Goal: Task Accomplishment & Management: Manage account settings

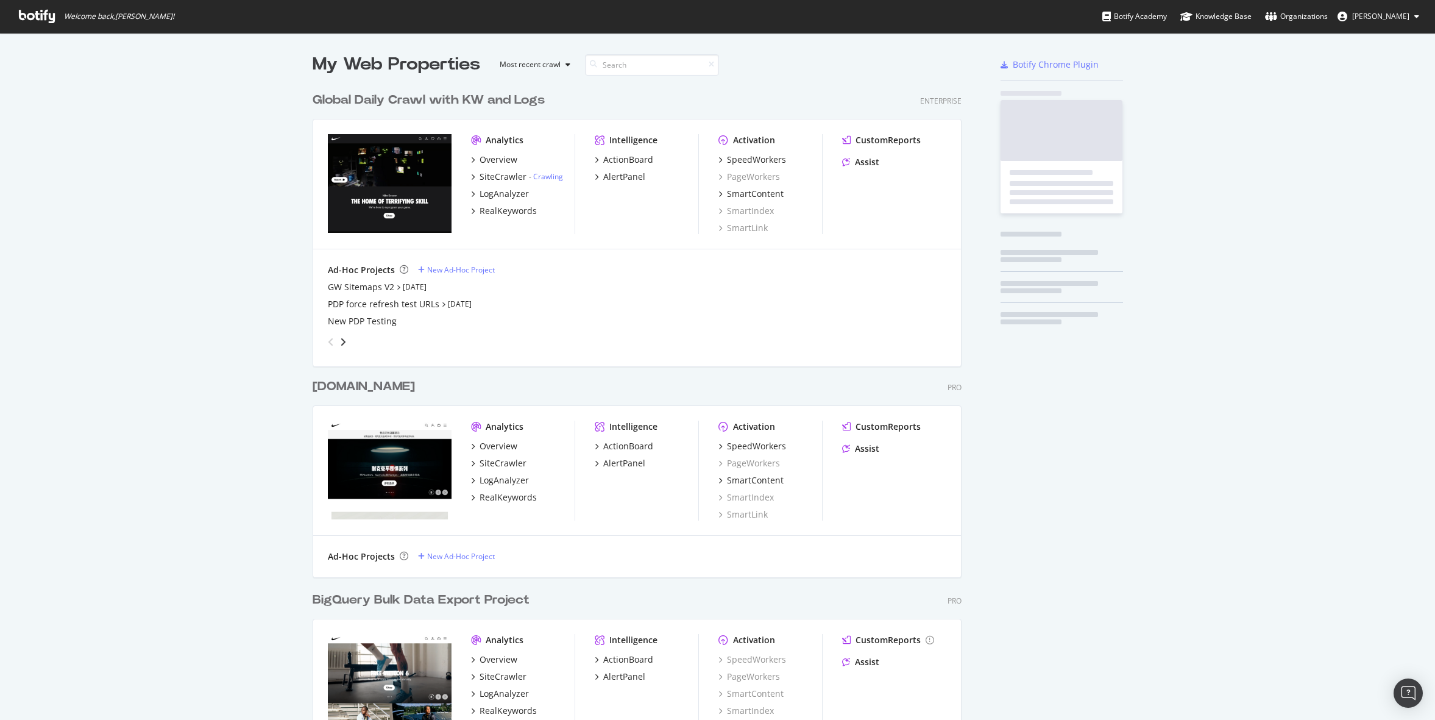
scroll to position [713, 659]
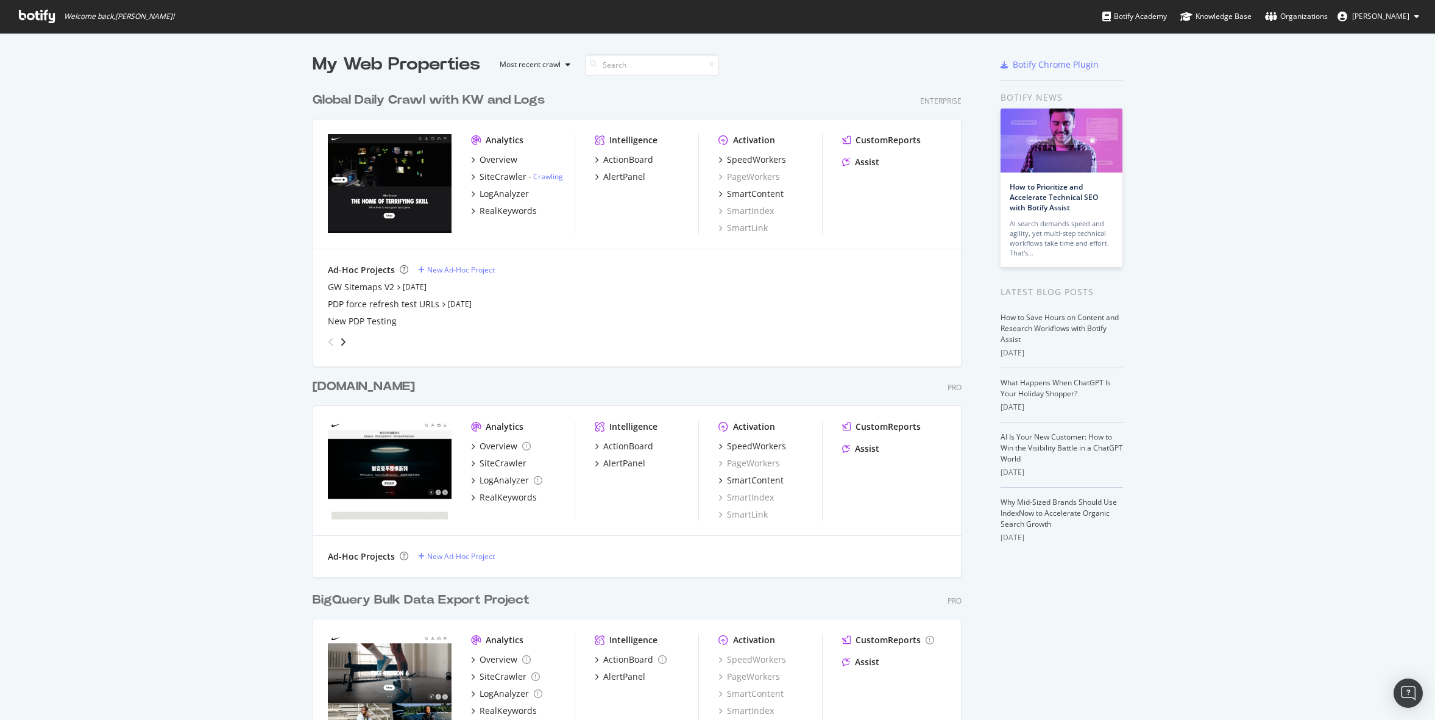
click at [1397, 9] on button "[PERSON_NAME]" at bounding box center [1378, 16] width 101 height 19
click at [1353, 117] on div "See all Organizations" at bounding box center [1364, 122] width 128 height 18
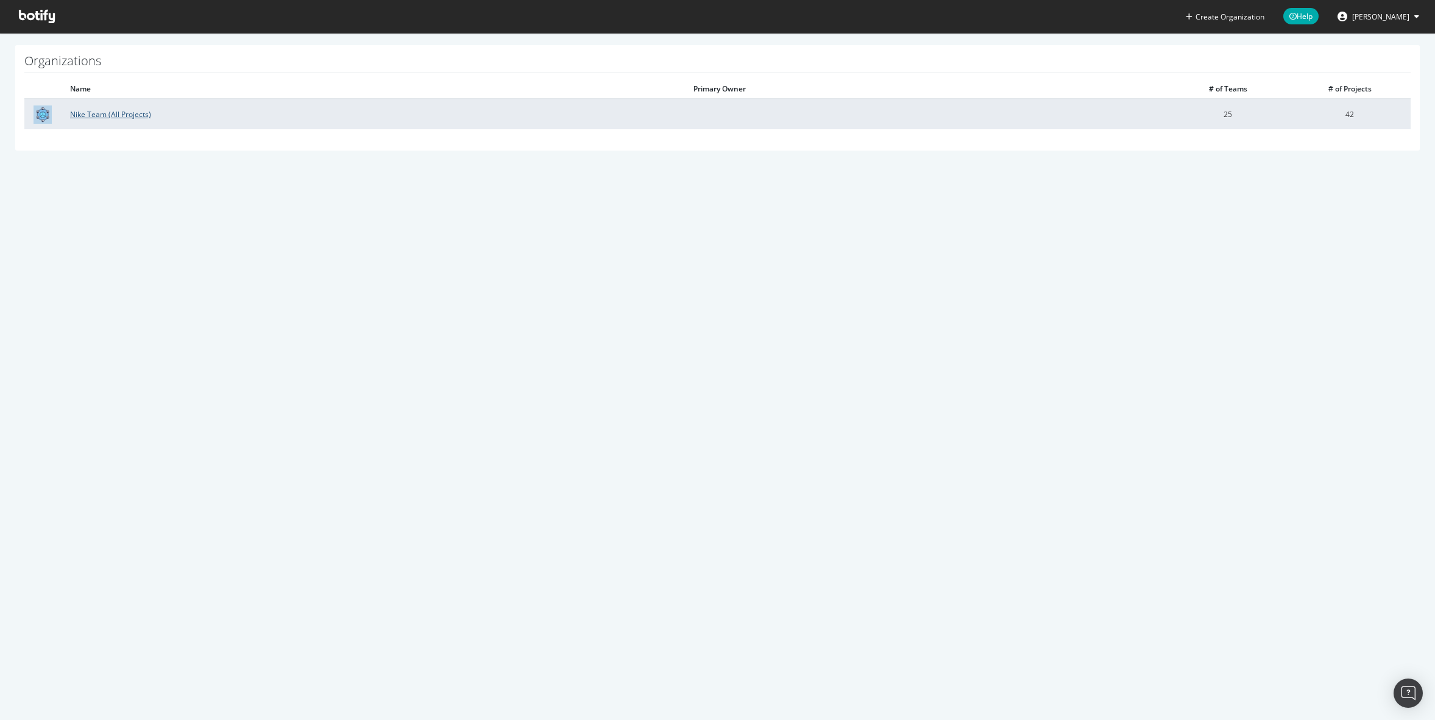
click at [119, 114] on link "Nike Team (All Projects)" at bounding box center [110, 114] width 81 height 10
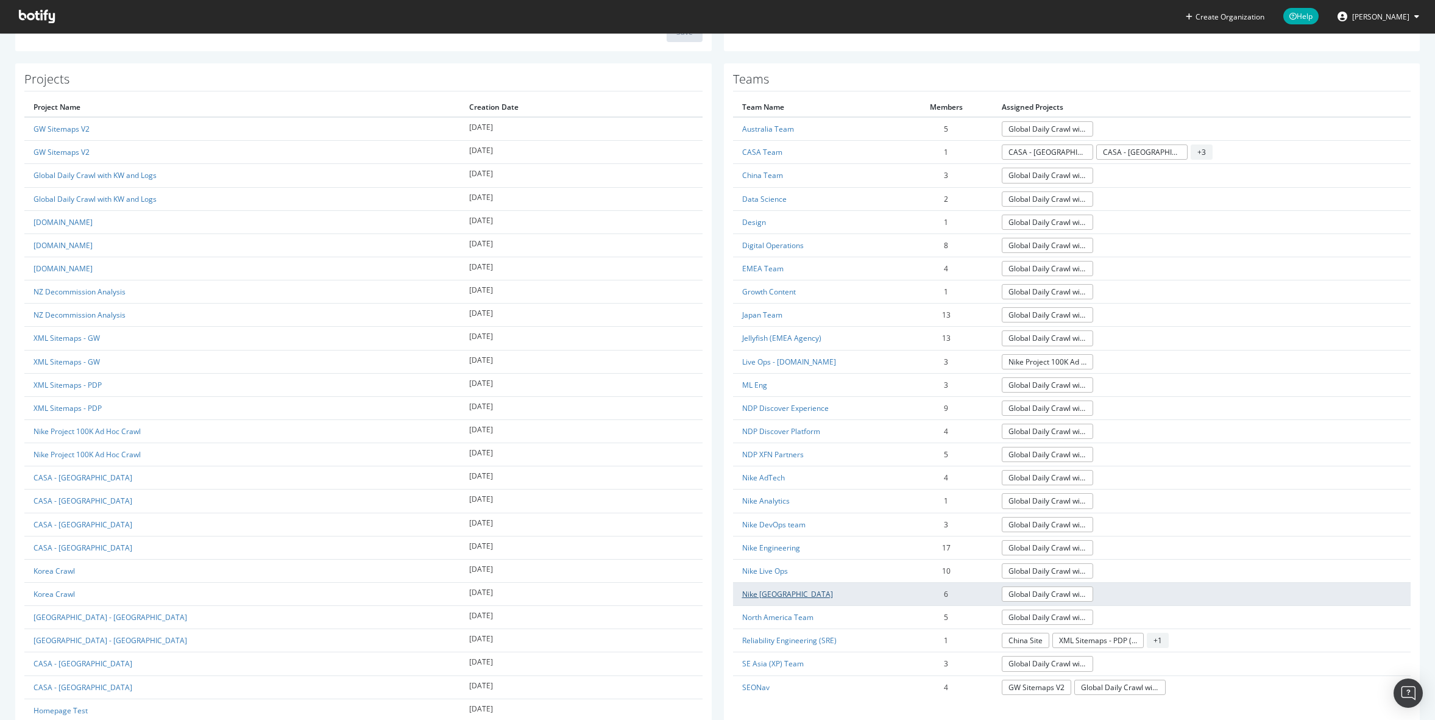
scroll to position [317, 0]
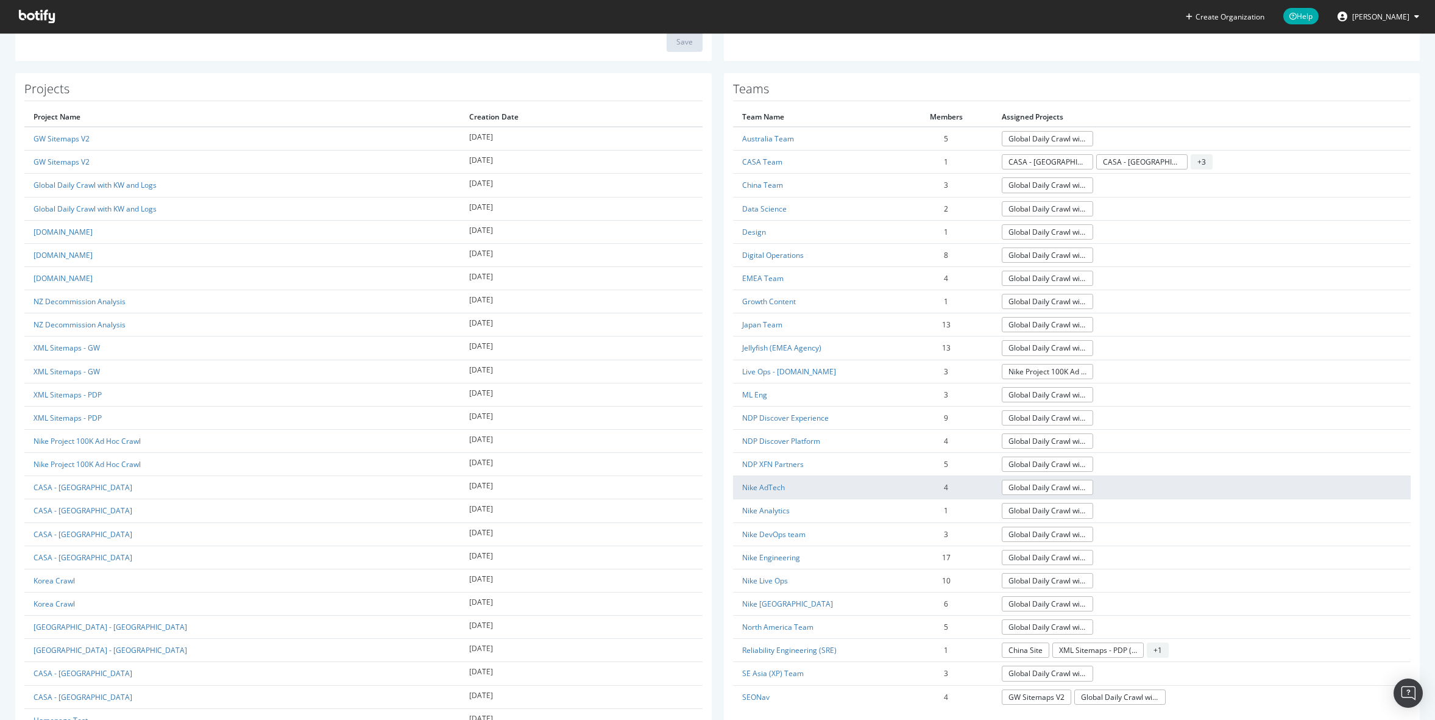
click at [765, 480] on td "Nike AdTech" at bounding box center [816, 487] width 167 height 23
click at [765, 485] on link "Nike AdTech" at bounding box center [763, 487] width 43 height 10
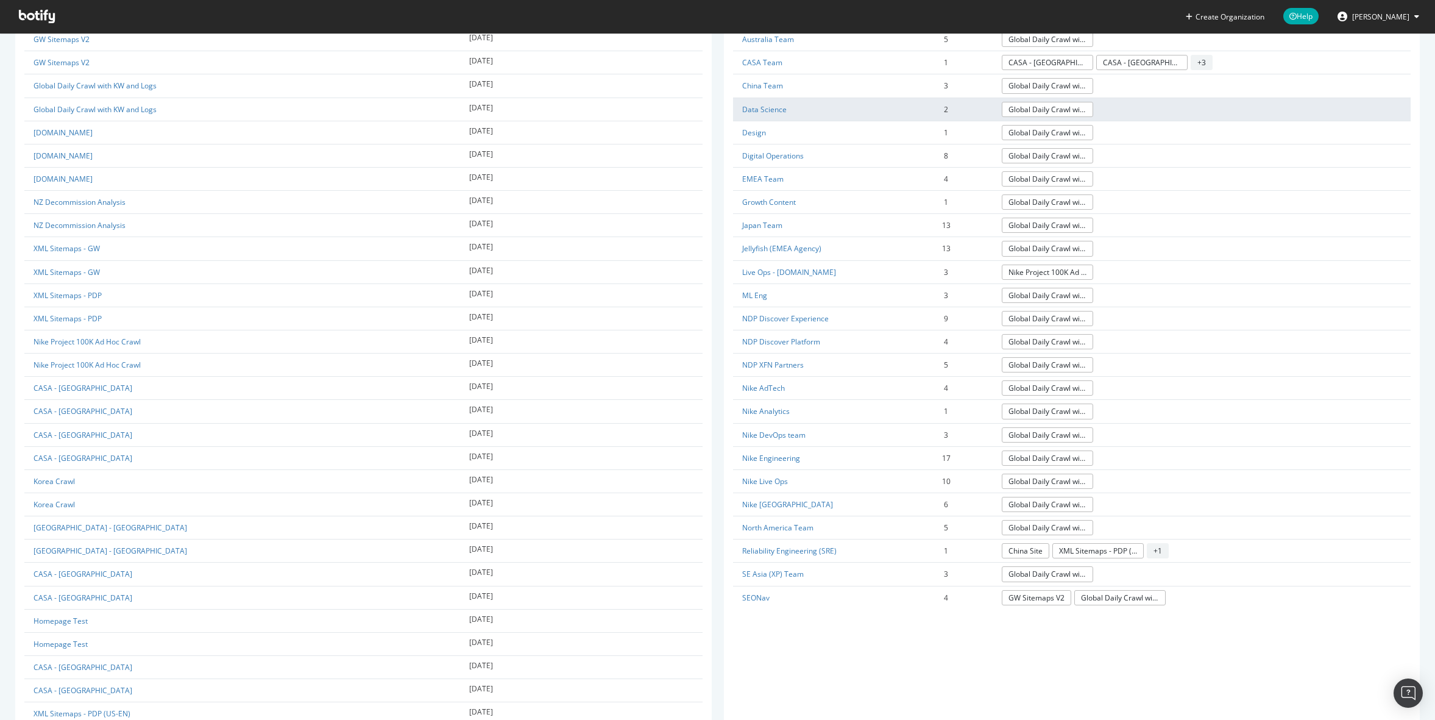
scroll to position [427, 0]
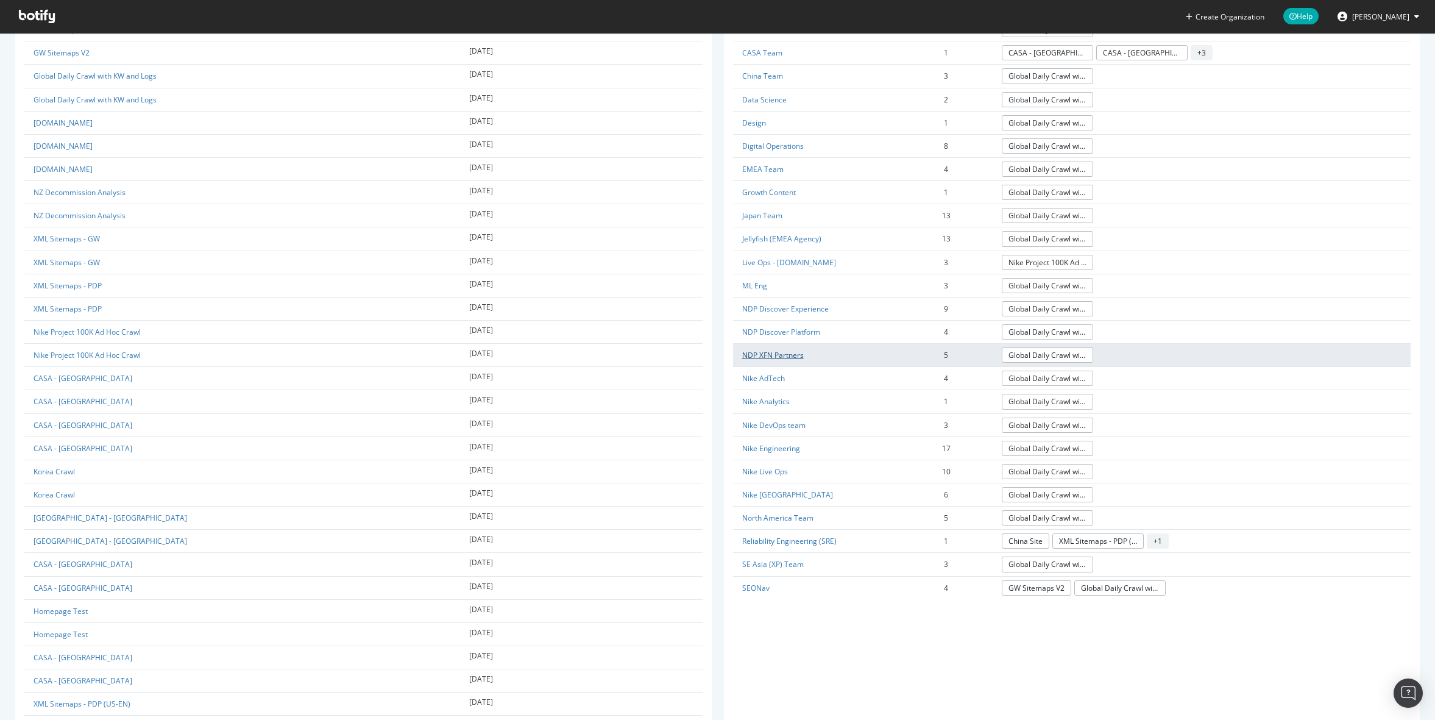
click at [785, 355] on link "NDP XFN Partners" at bounding box center [773, 355] width 62 height 10
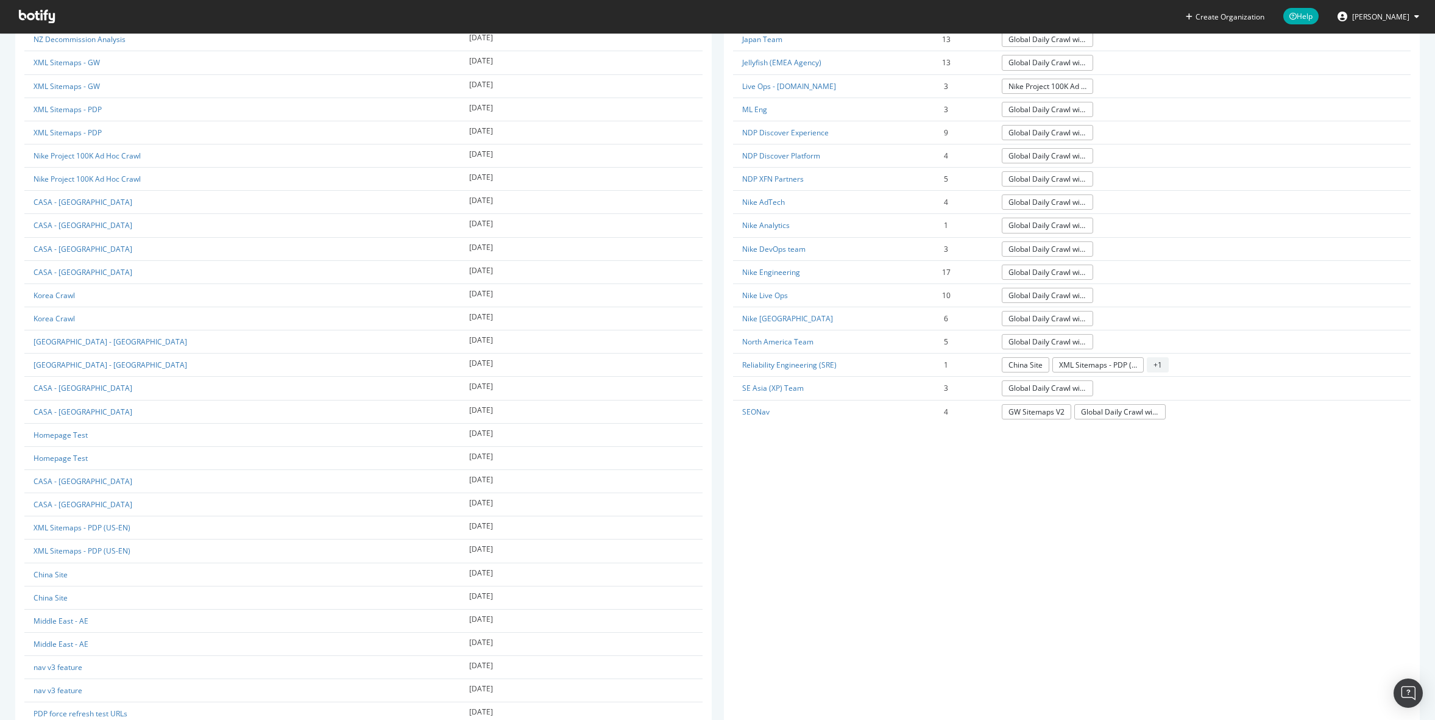
scroll to position [759, 0]
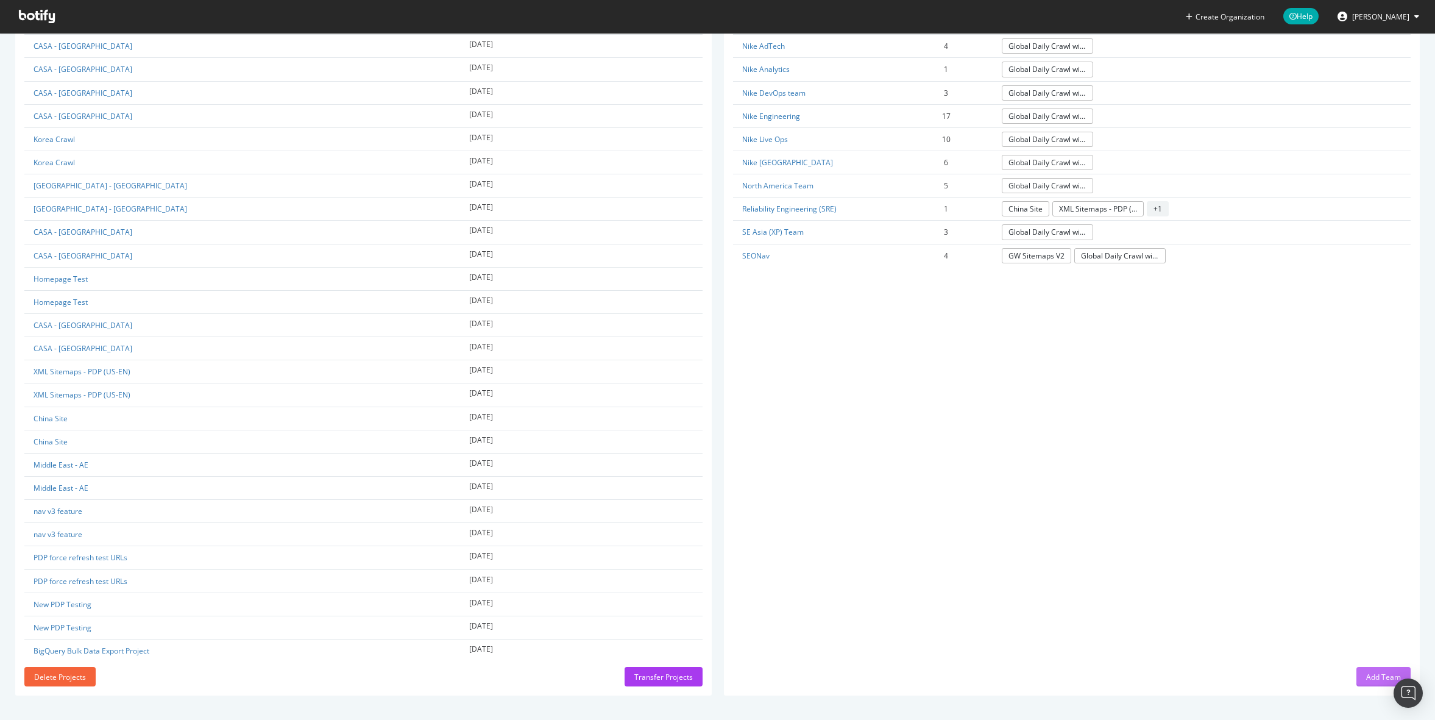
click at [1370, 674] on div "Add Team" at bounding box center [1383, 676] width 35 height 10
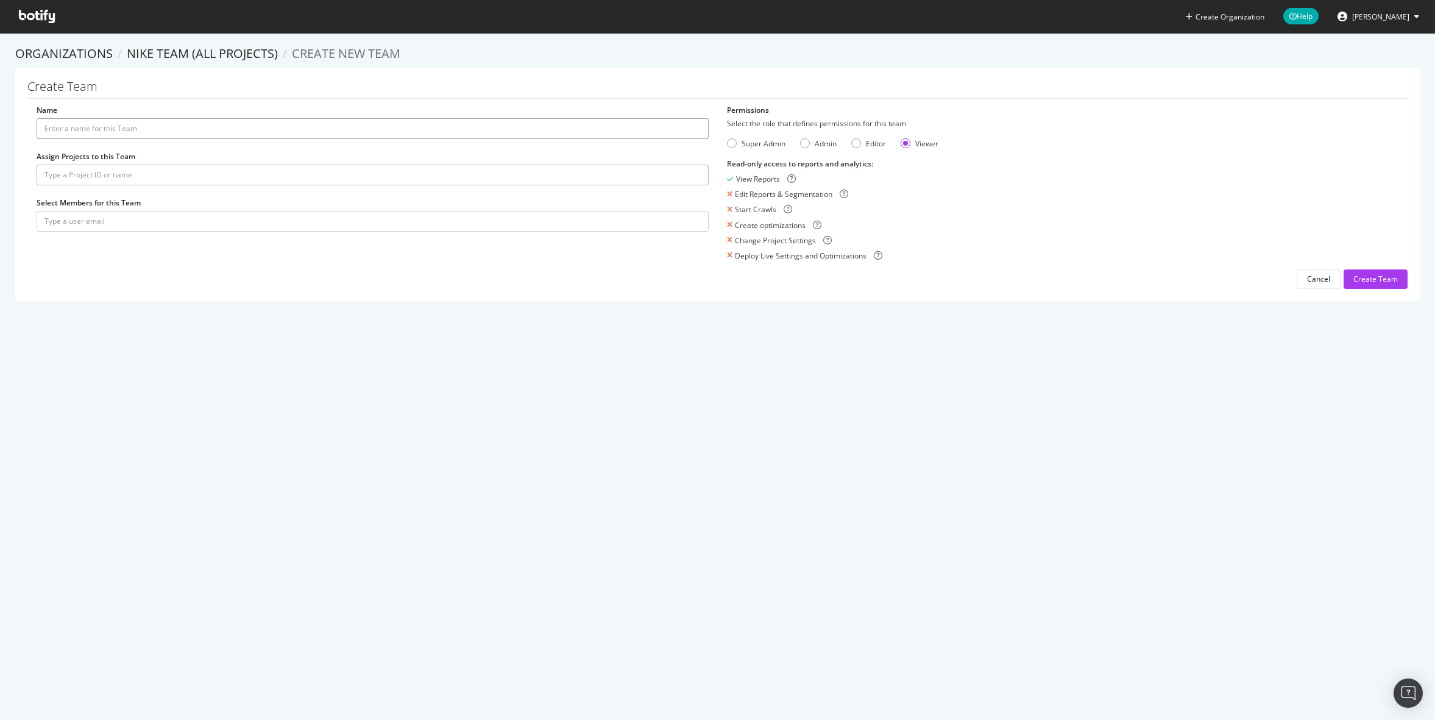
click at [157, 132] on input "Name" at bounding box center [373, 128] width 672 height 21
click at [308, 129] on input "Name" at bounding box center [373, 128] width 672 height 21
click at [213, 138] on input "Name" at bounding box center [373, 128] width 672 height 21
click at [303, 130] on input "Name" at bounding box center [373, 128] width 672 height 21
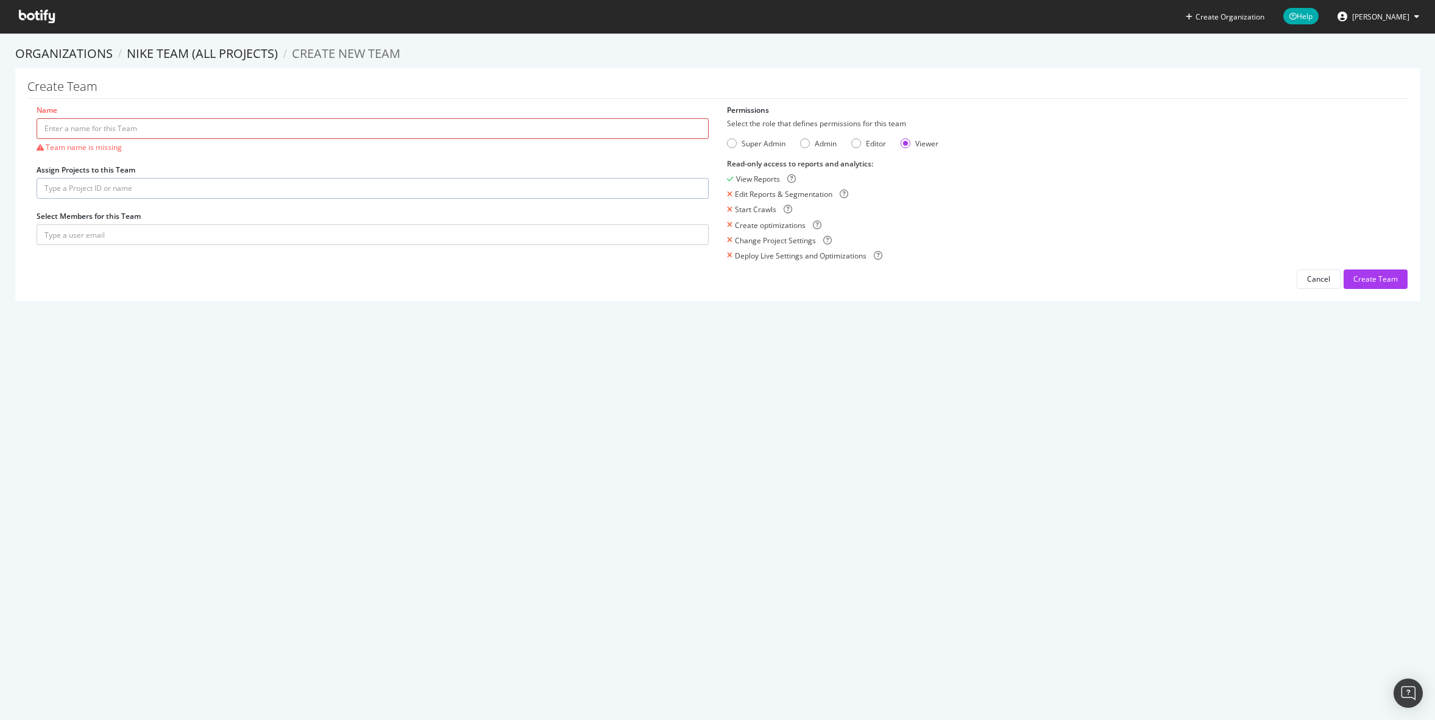
click at [303, 130] on input "Name" at bounding box center [373, 128] width 672 height 21
type input "N"
type input "Paid Media & Affiliate"
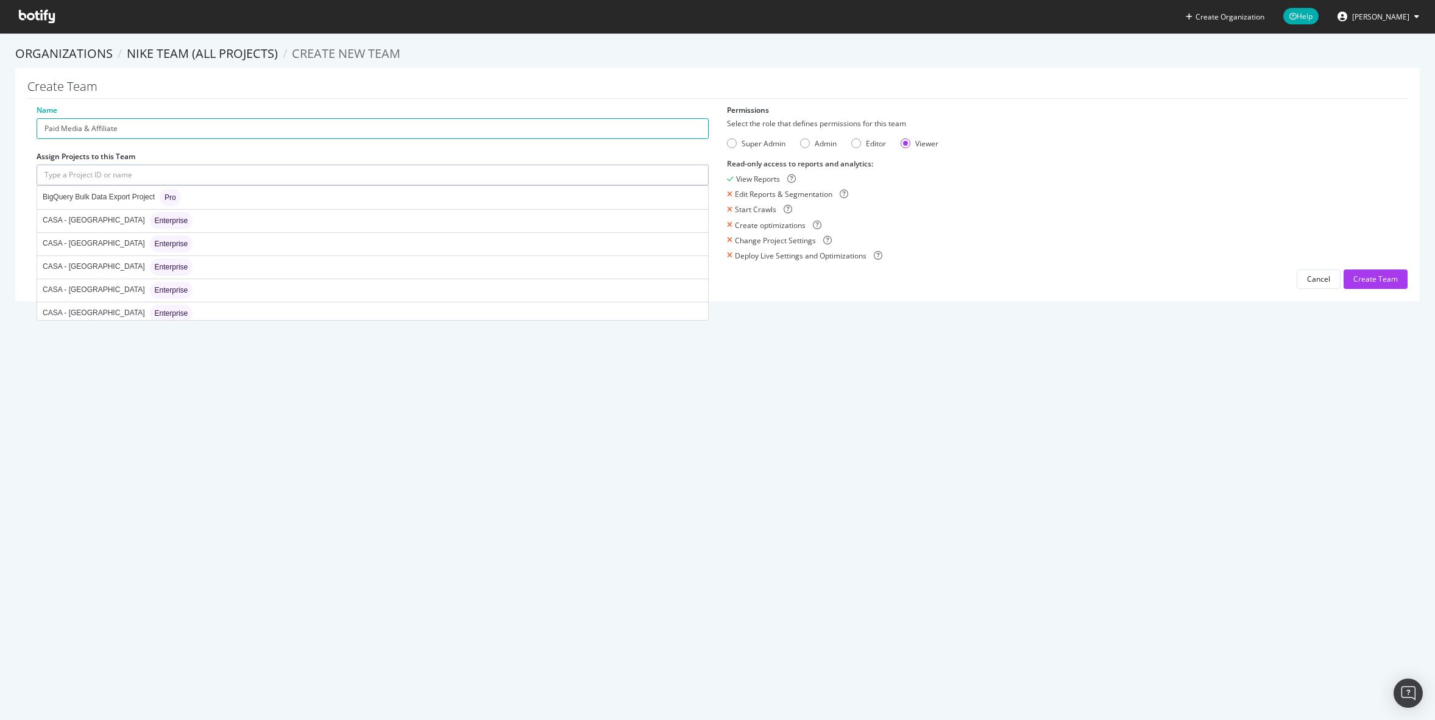
click at [194, 177] on input "text" at bounding box center [373, 175] width 672 height 21
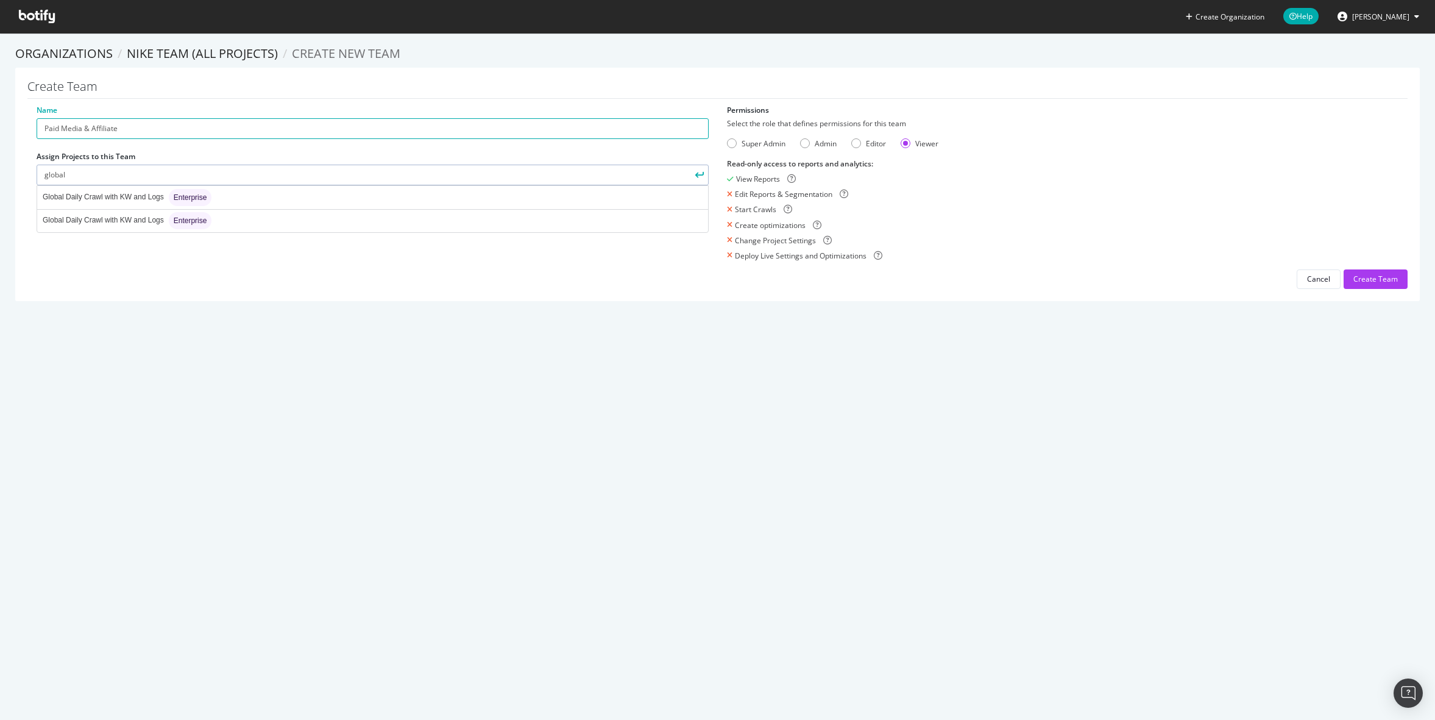
type input "global"
click at [155, 254] on div "Name Paid Media & Affiliate Assign Projects to this Team global Global Daily Cr…" at bounding box center [717, 197] width 1380 height 184
click at [104, 171] on input "global" at bounding box center [373, 175] width 672 height 21
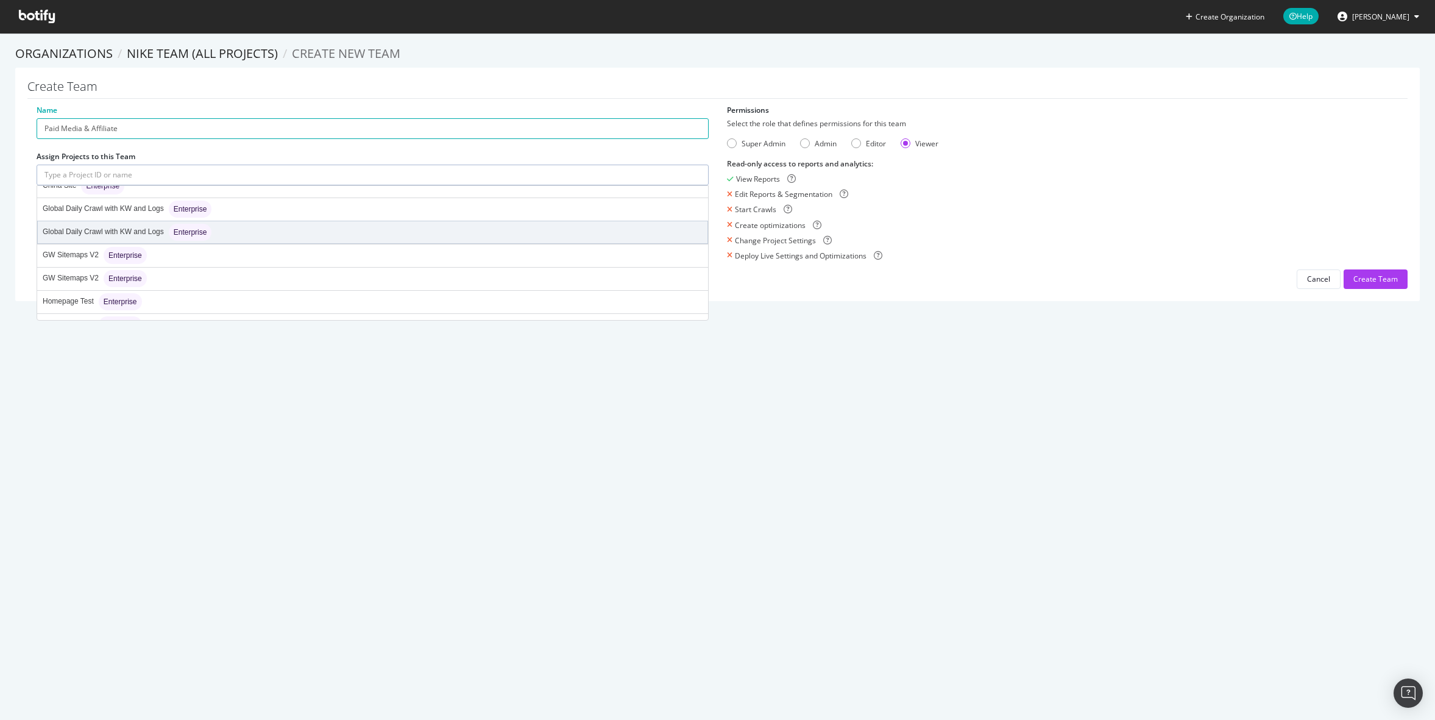
scroll to position [242, 0]
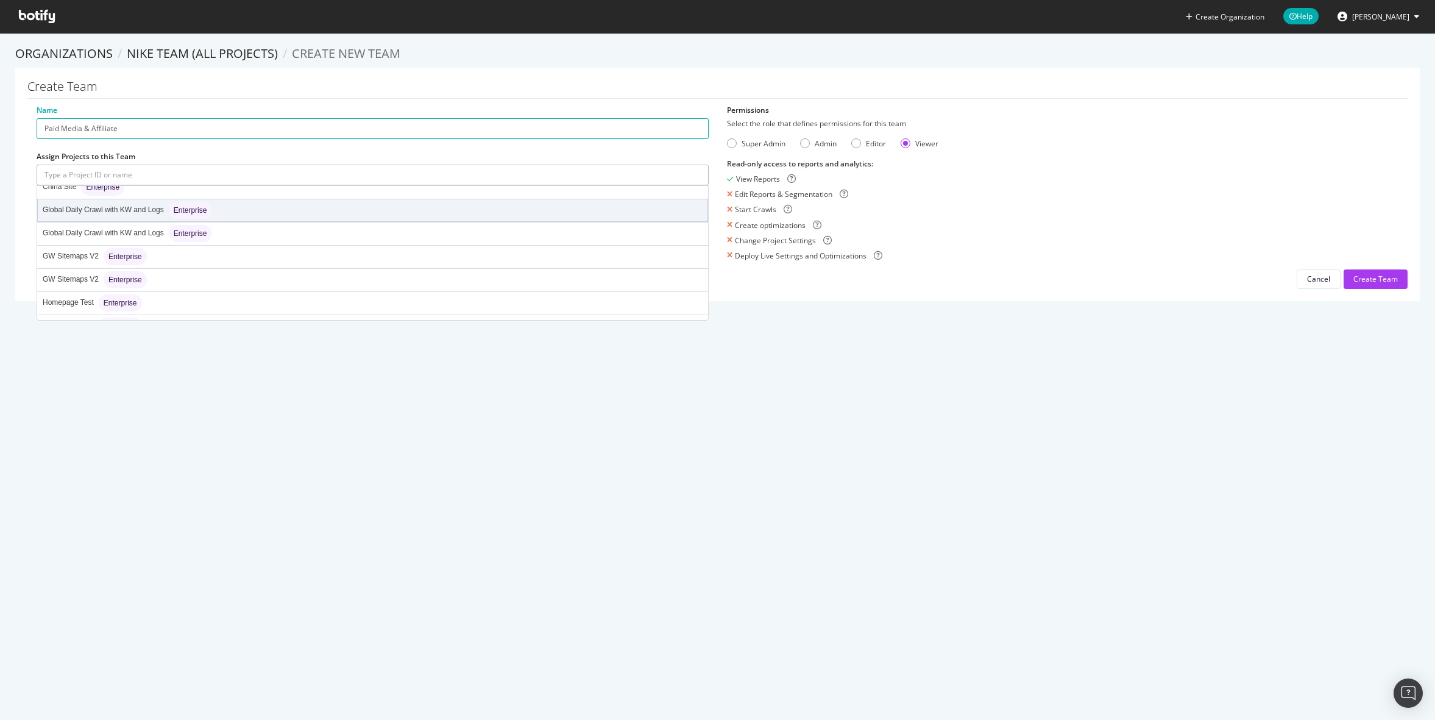
click at [149, 213] on div "Global Daily Crawl with KW and Logs Enterprise" at bounding box center [127, 210] width 169 height 17
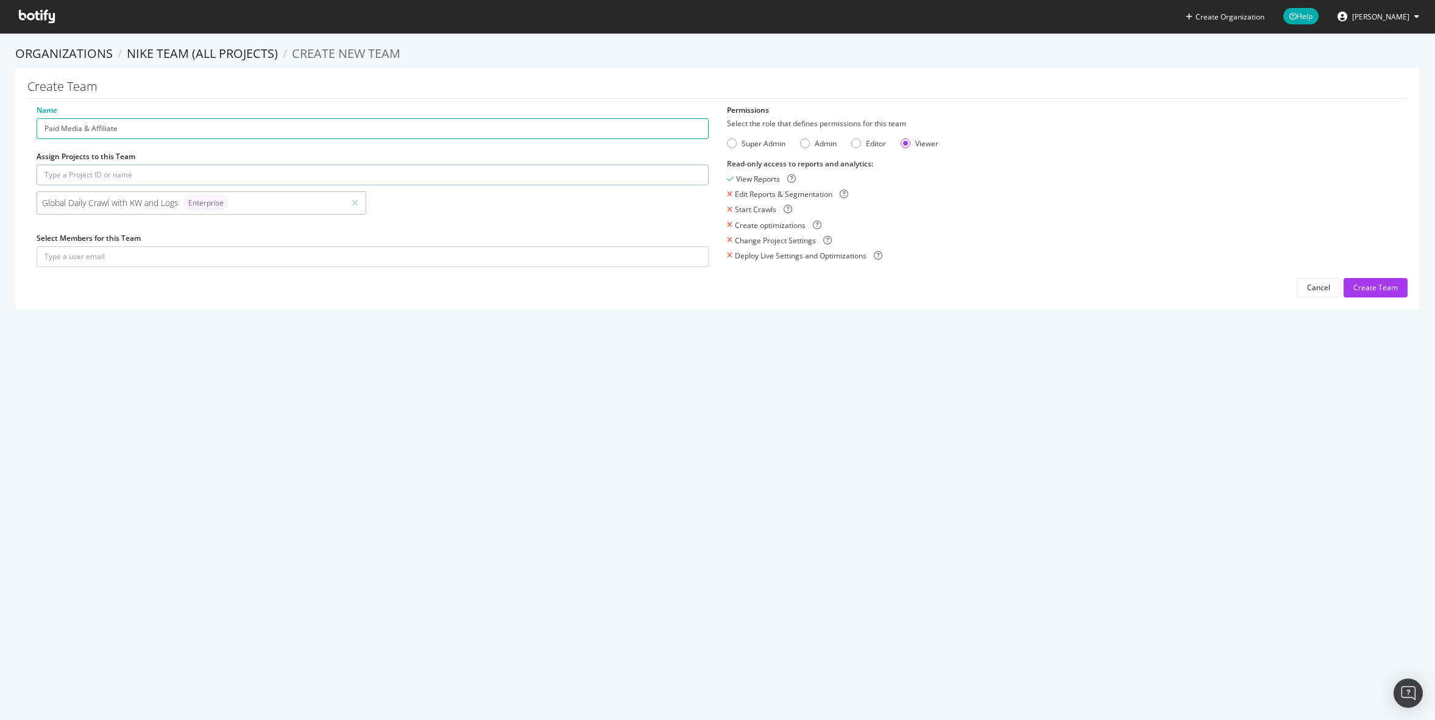
click at [205, 175] on input "text" at bounding box center [373, 175] width 672 height 21
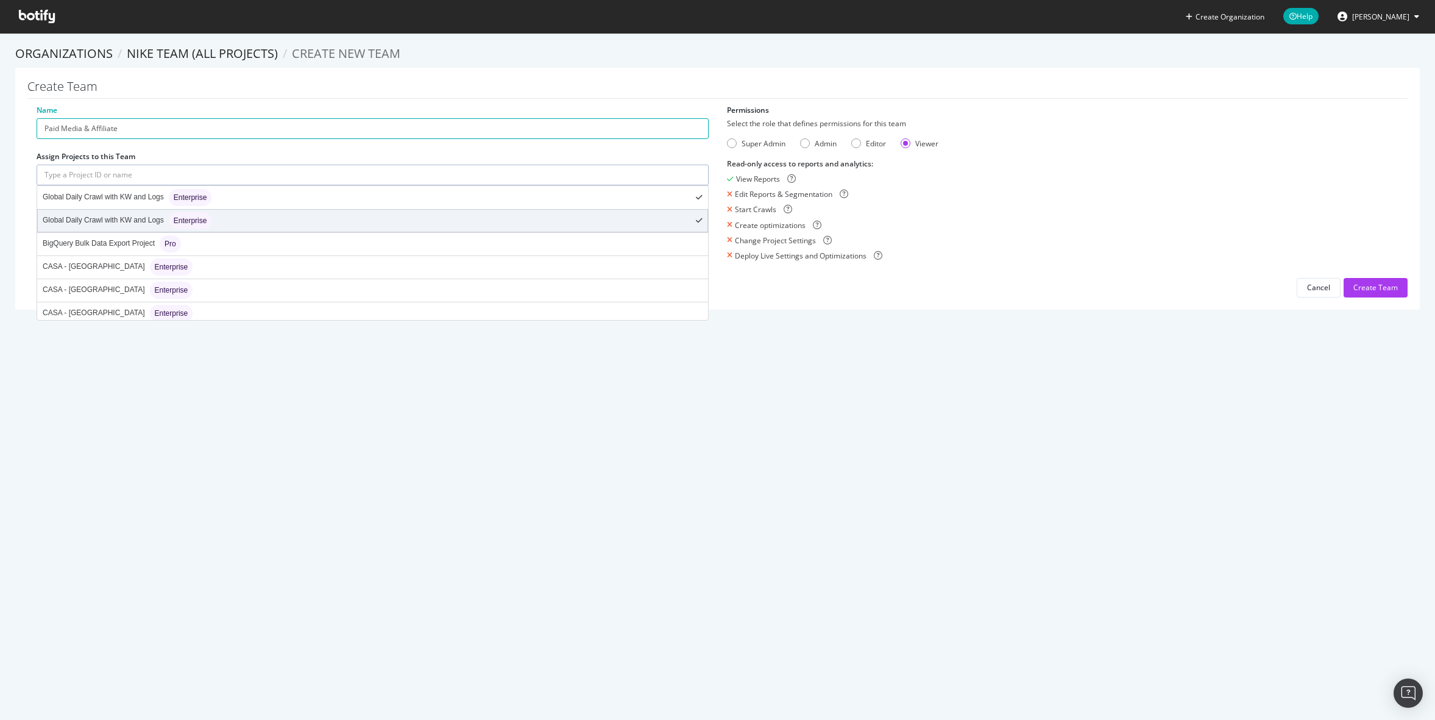
click at [153, 216] on div "Global Daily Crawl with KW and Logs Enterprise" at bounding box center [127, 220] width 169 height 17
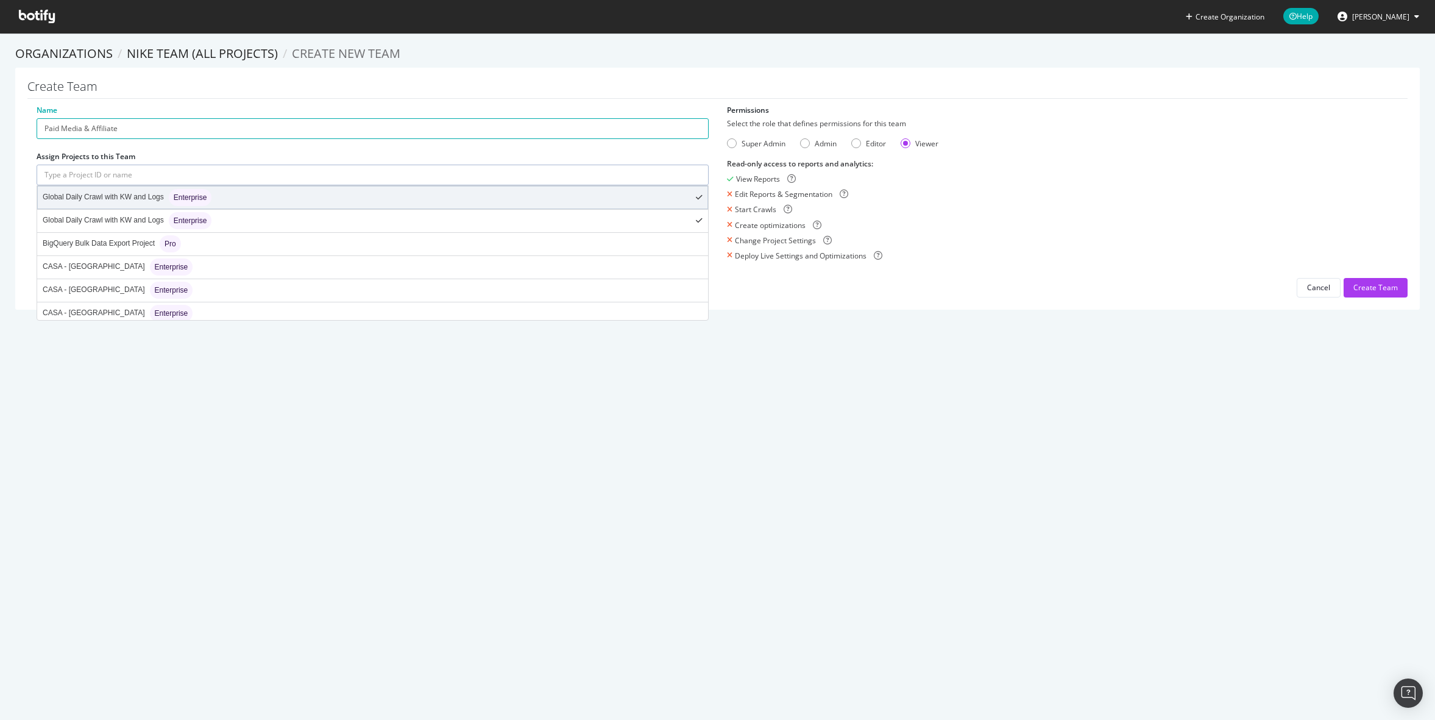
click at [148, 203] on div "Global Daily Crawl with KW and Logs Enterprise" at bounding box center [127, 197] width 169 height 17
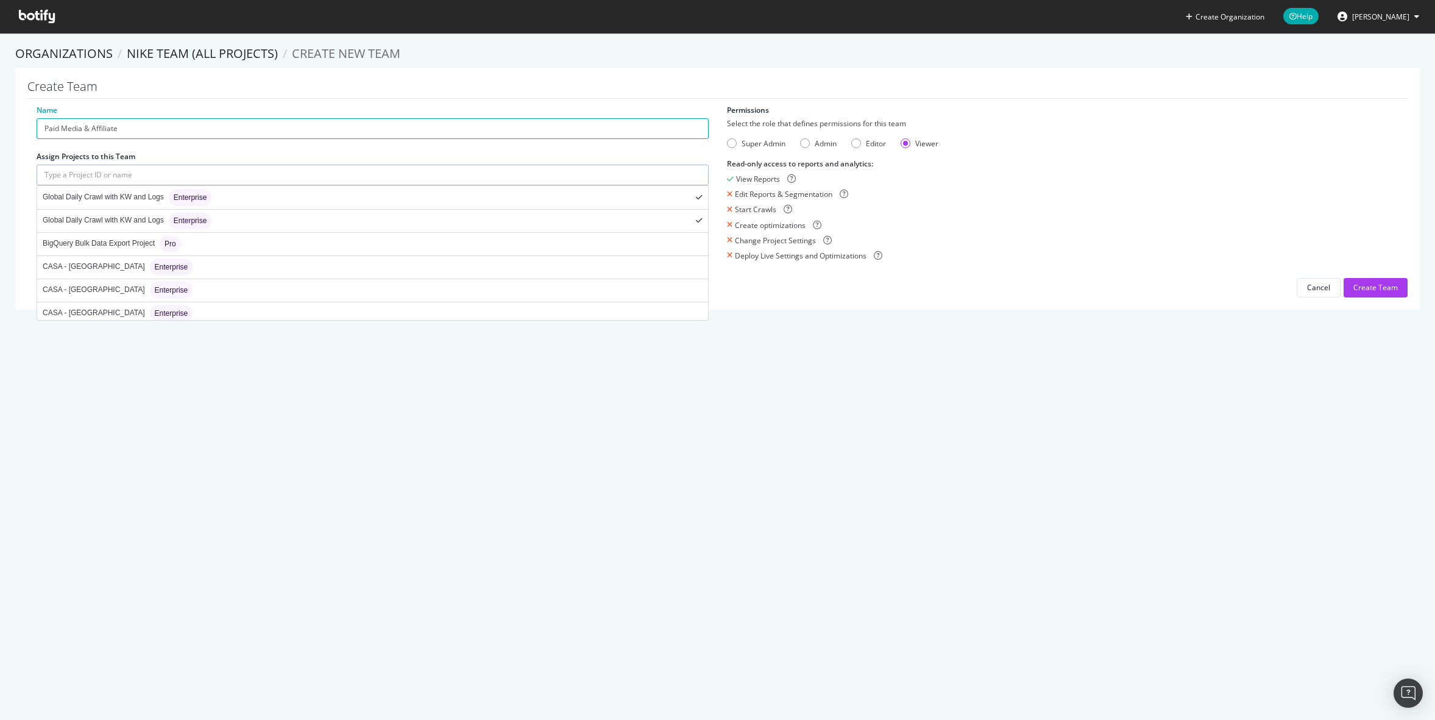
click at [316, 476] on div "Create Organization Help [PERSON_NAME] Organizations Nike Team (All Projects) C…" at bounding box center [717, 360] width 1435 height 720
click at [729, 210] on icon at bounding box center [729, 209] width 5 height 7
click at [853, 147] on div "Editor" at bounding box center [868, 143] width 35 height 10
click at [919, 144] on div "Viewer" at bounding box center [926, 143] width 23 height 10
click at [866, 141] on div "Editor" at bounding box center [876, 143] width 20 height 10
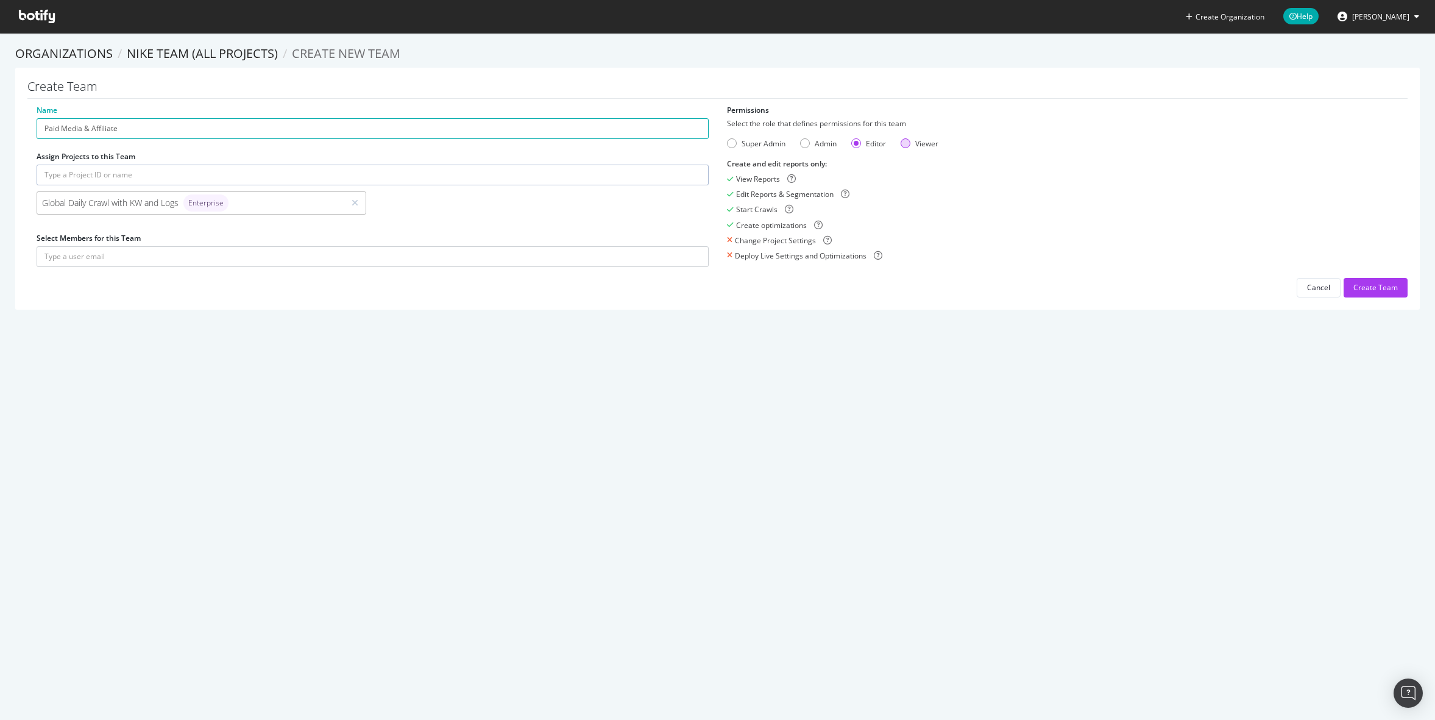
click at [905, 140] on div "Viewer" at bounding box center [906, 143] width 10 height 10
click at [866, 141] on div "Editor" at bounding box center [876, 143] width 20 height 10
click at [904, 148] on div "Viewer" at bounding box center [920, 143] width 38 height 10
click at [261, 262] on input "text" at bounding box center [373, 256] width 672 height 21
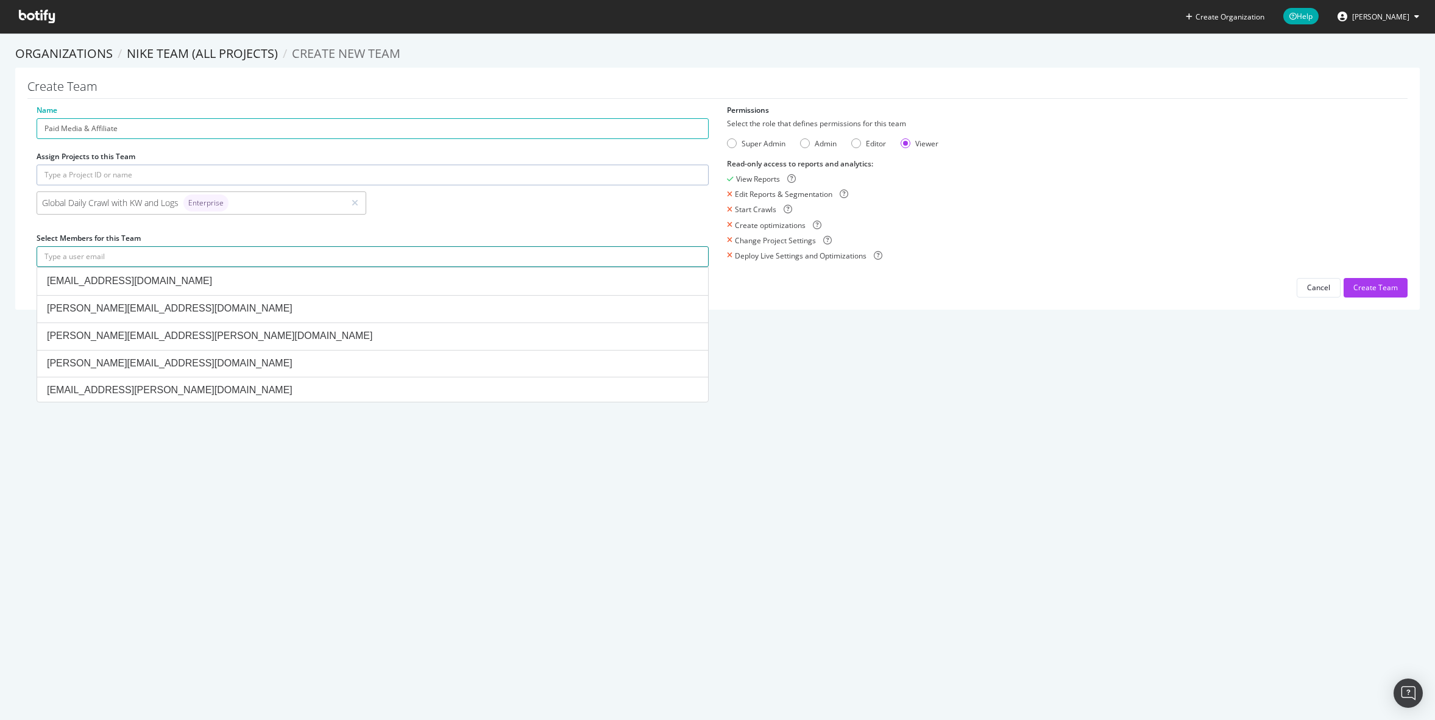
click at [112, 256] on input "text" at bounding box center [373, 256] width 672 height 21
paste input "[PERSON_NAME][EMAIL_ADDRESS][PERSON_NAME][DOMAIN_NAME]"
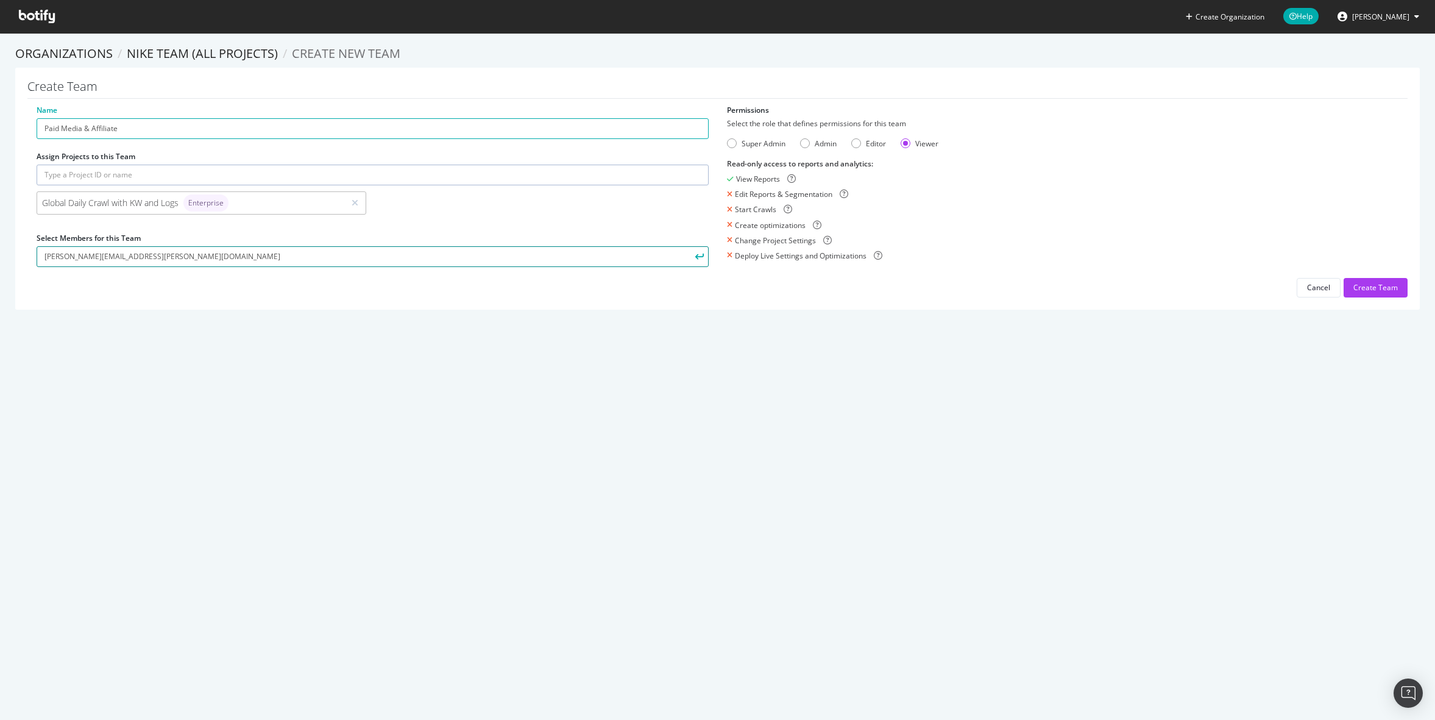
type input "[PERSON_NAME][EMAIL_ADDRESS][PERSON_NAME][DOMAIN_NAME]"
click at [701, 257] on icon "submit" at bounding box center [699, 256] width 9 height 7
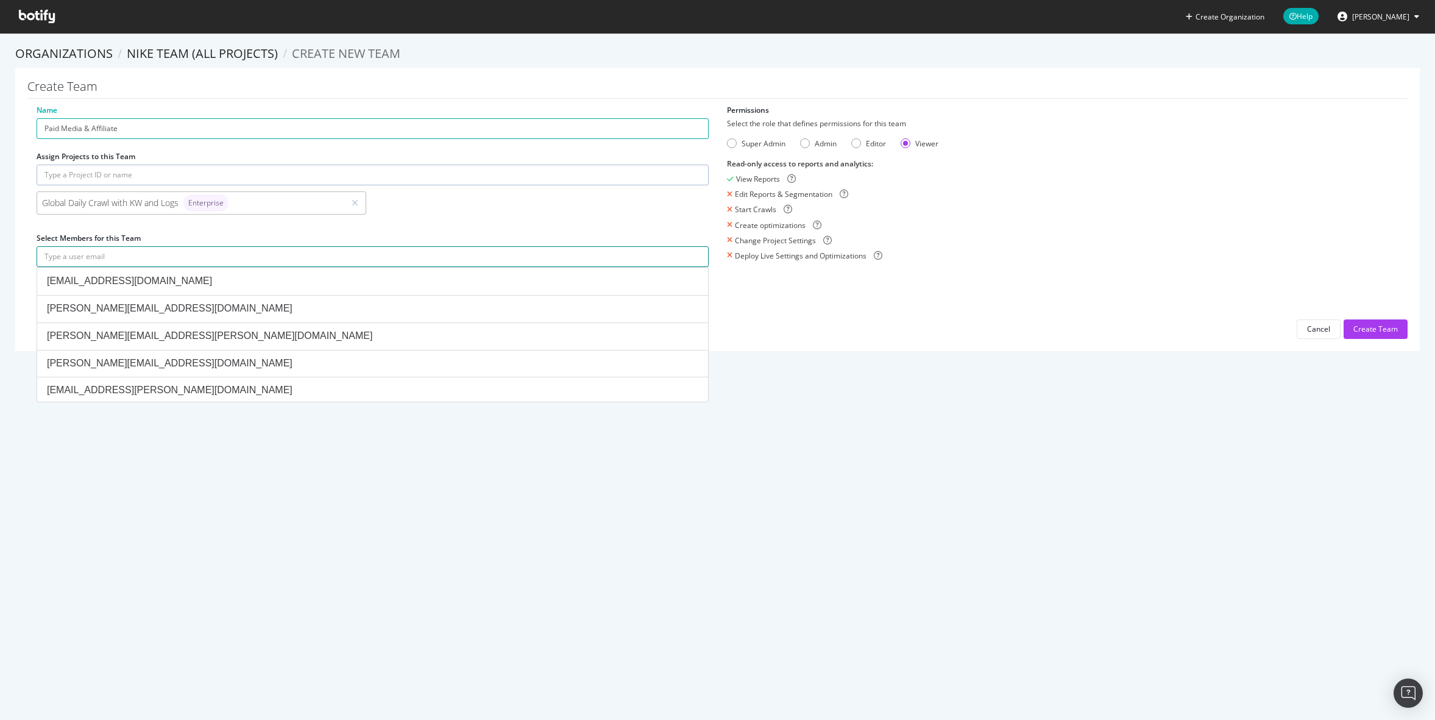
click at [306, 266] on input "text" at bounding box center [373, 256] width 672 height 21
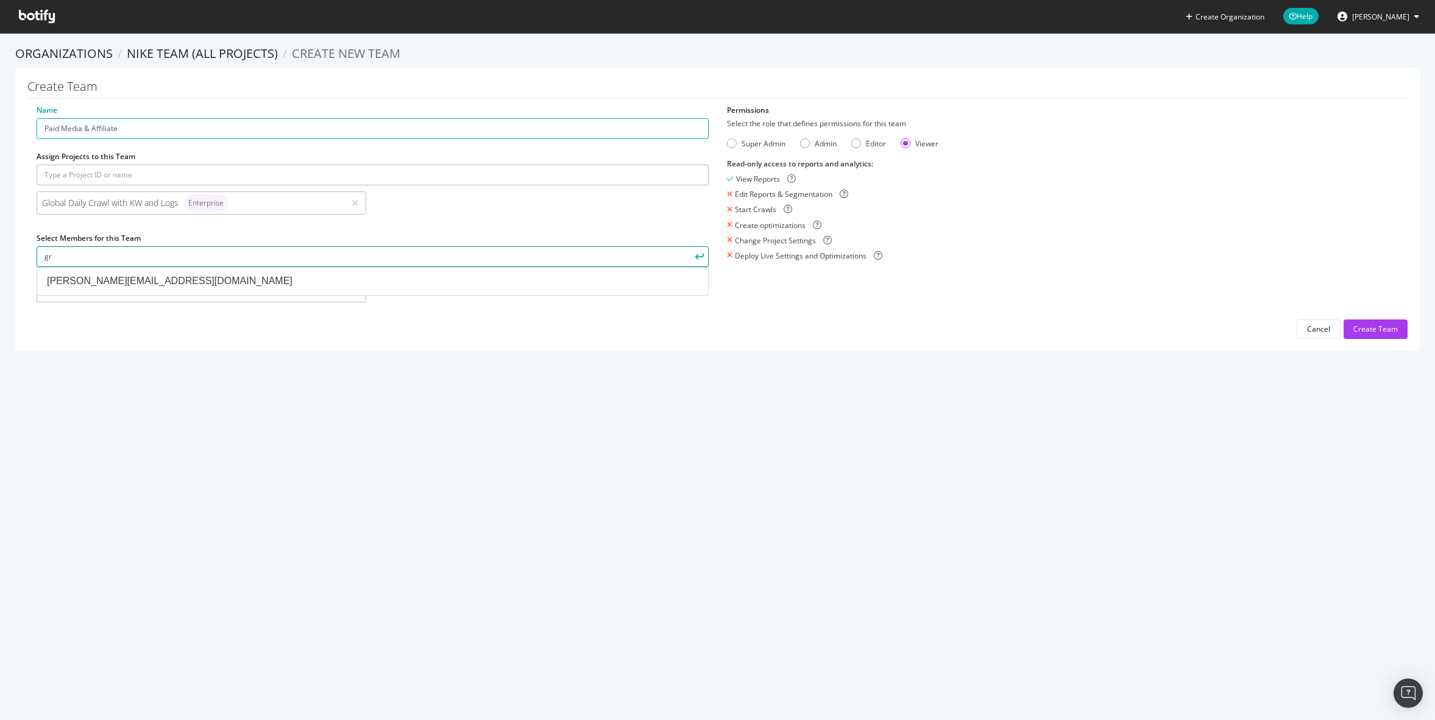
type input "g"
type input "e"
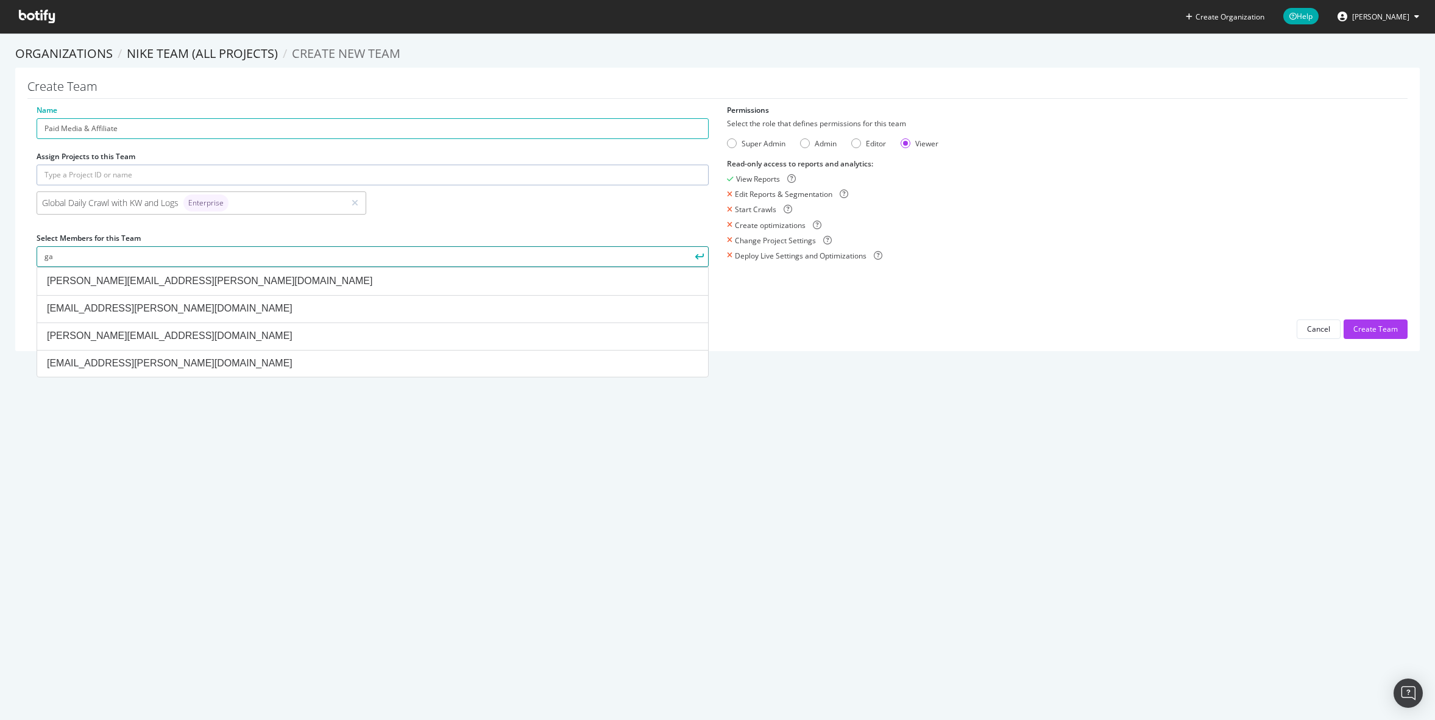
type input "g"
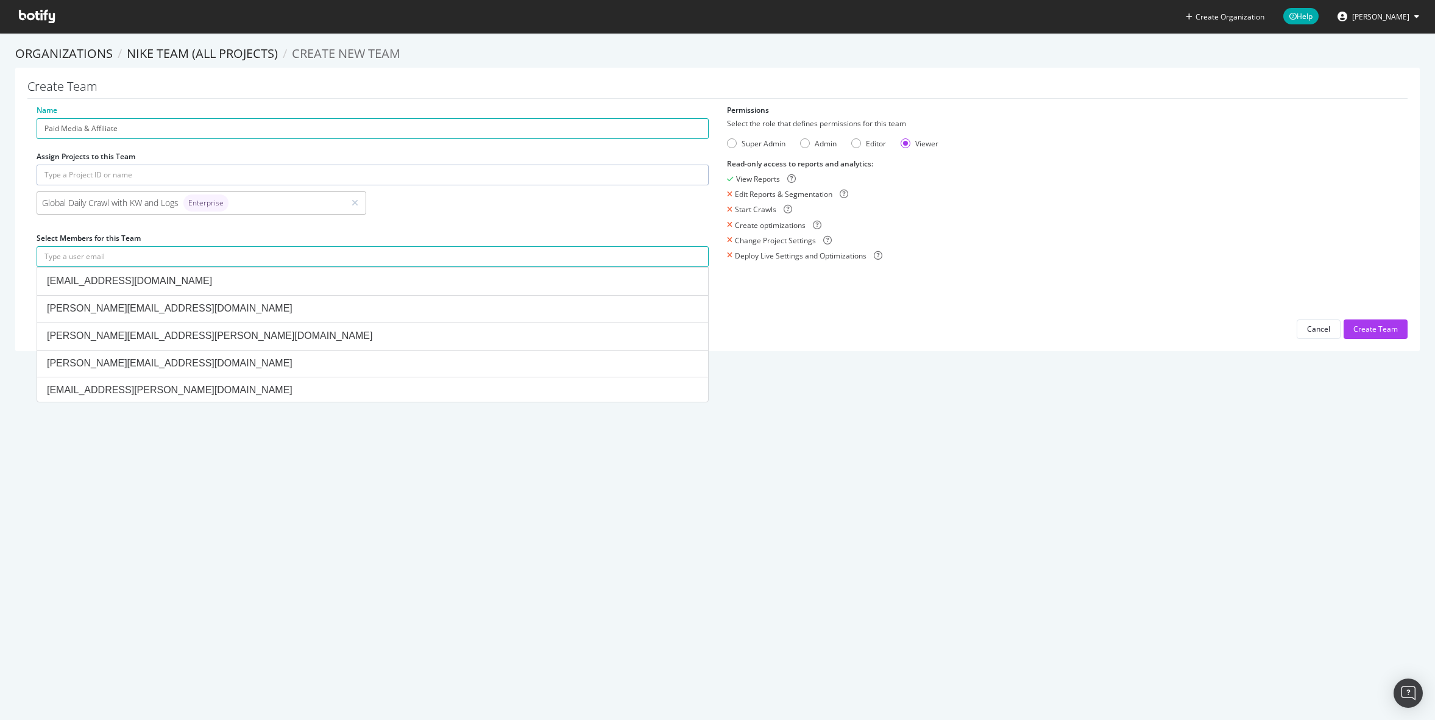
click at [635, 625] on div "Create Organization Help [PERSON_NAME] Organizations Nike Team (All Projects) C…" at bounding box center [717, 360] width 1435 height 720
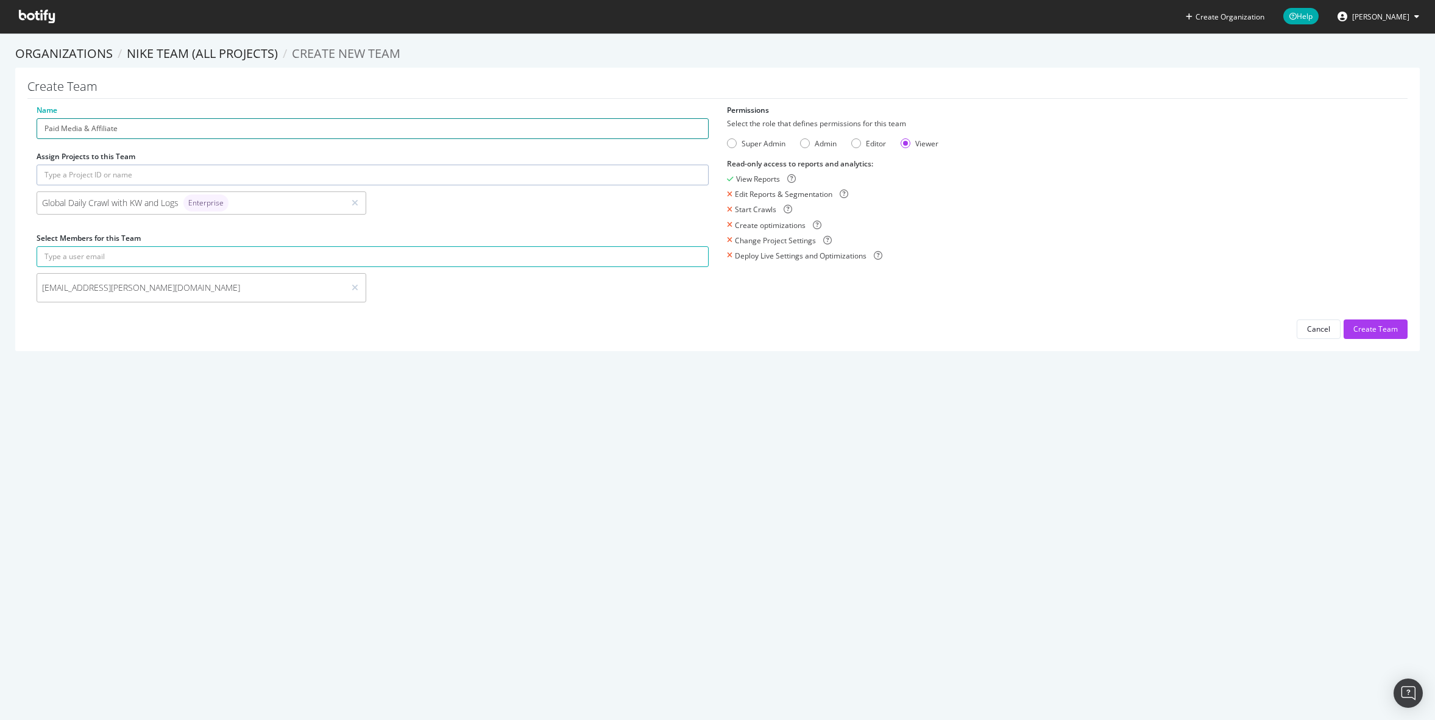
click at [44, 128] on input "Paid Media & Affiliate" at bounding box center [373, 128] width 672 height 21
type input "Nike Paid Media & Affiliate"
click at [1380, 331] on div "Create Team" at bounding box center [1375, 329] width 44 height 10
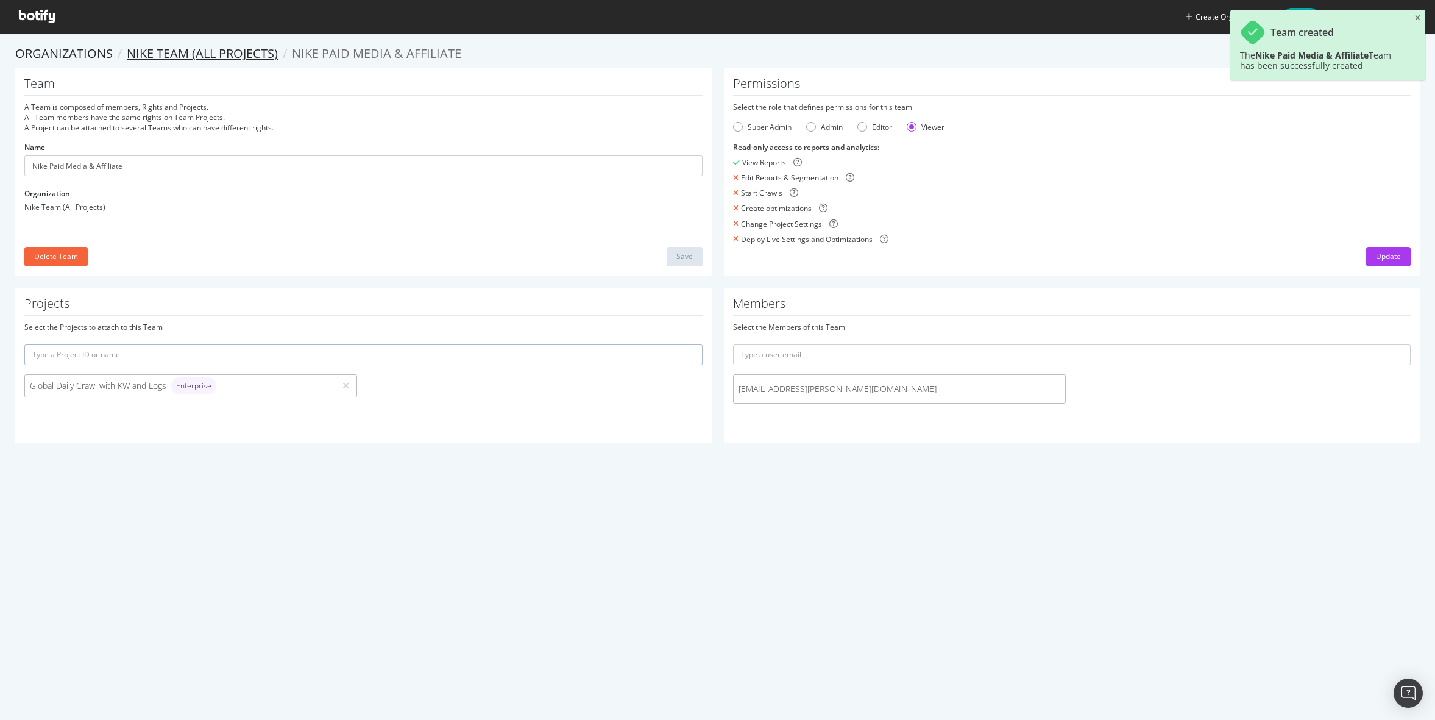
click at [138, 54] on link "Nike Team (All Projects)" at bounding box center [202, 53] width 151 height 16
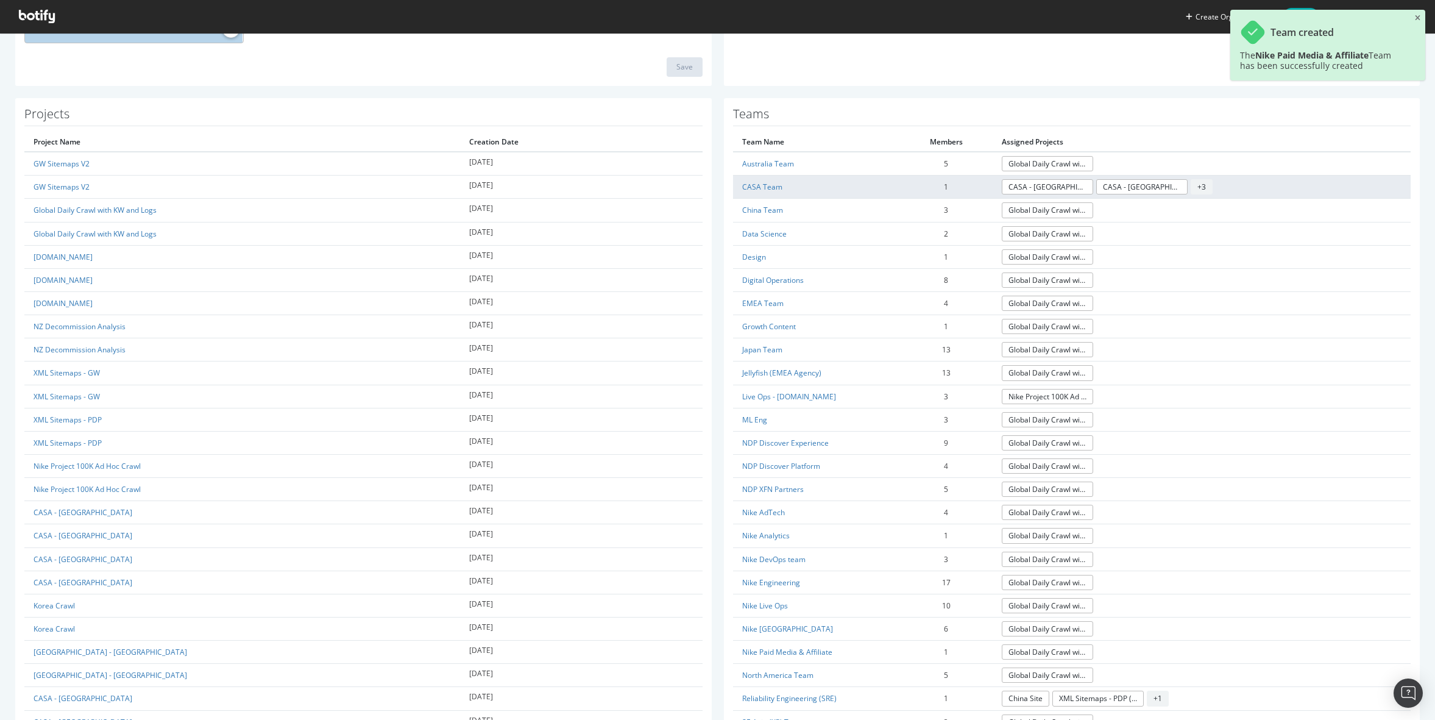
scroll to position [363, 0]
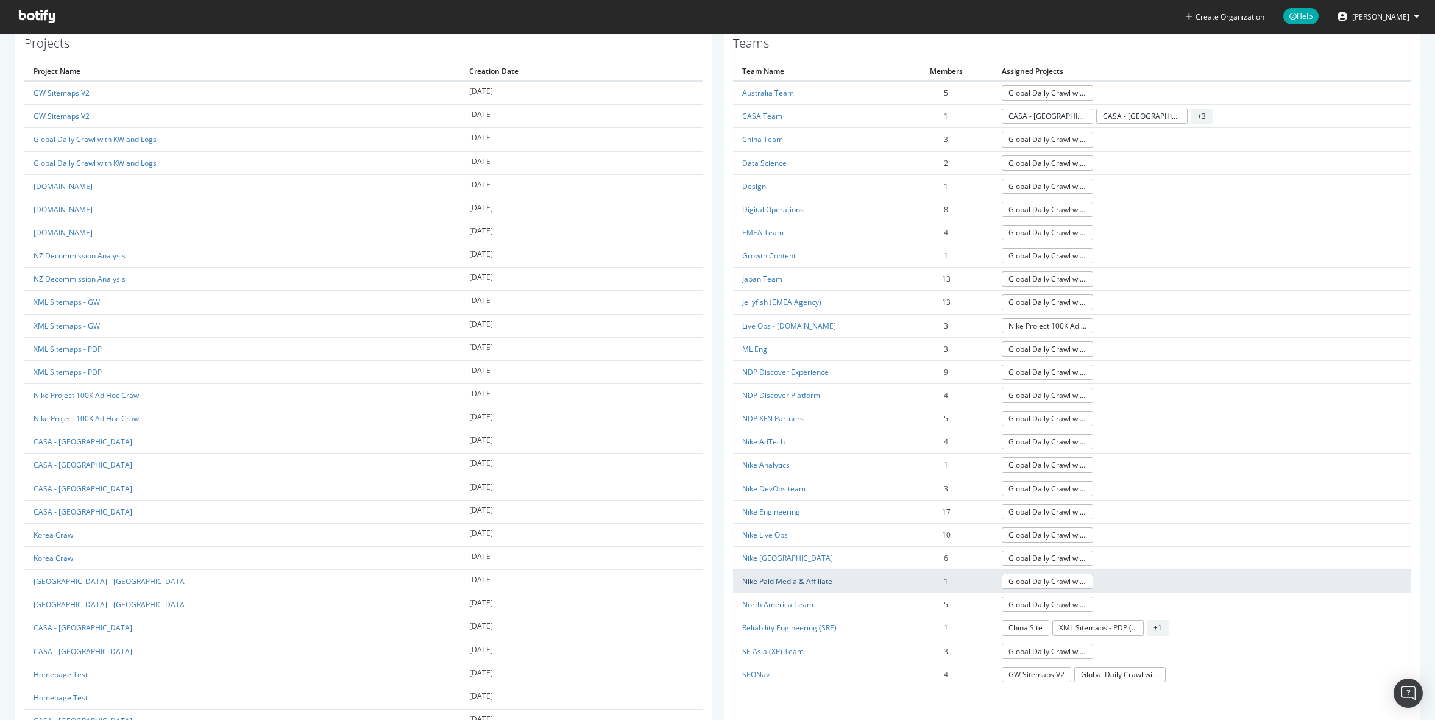
click at [801, 576] on link "Nike Paid Media & Affiliate" at bounding box center [787, 581] width 90 height 10
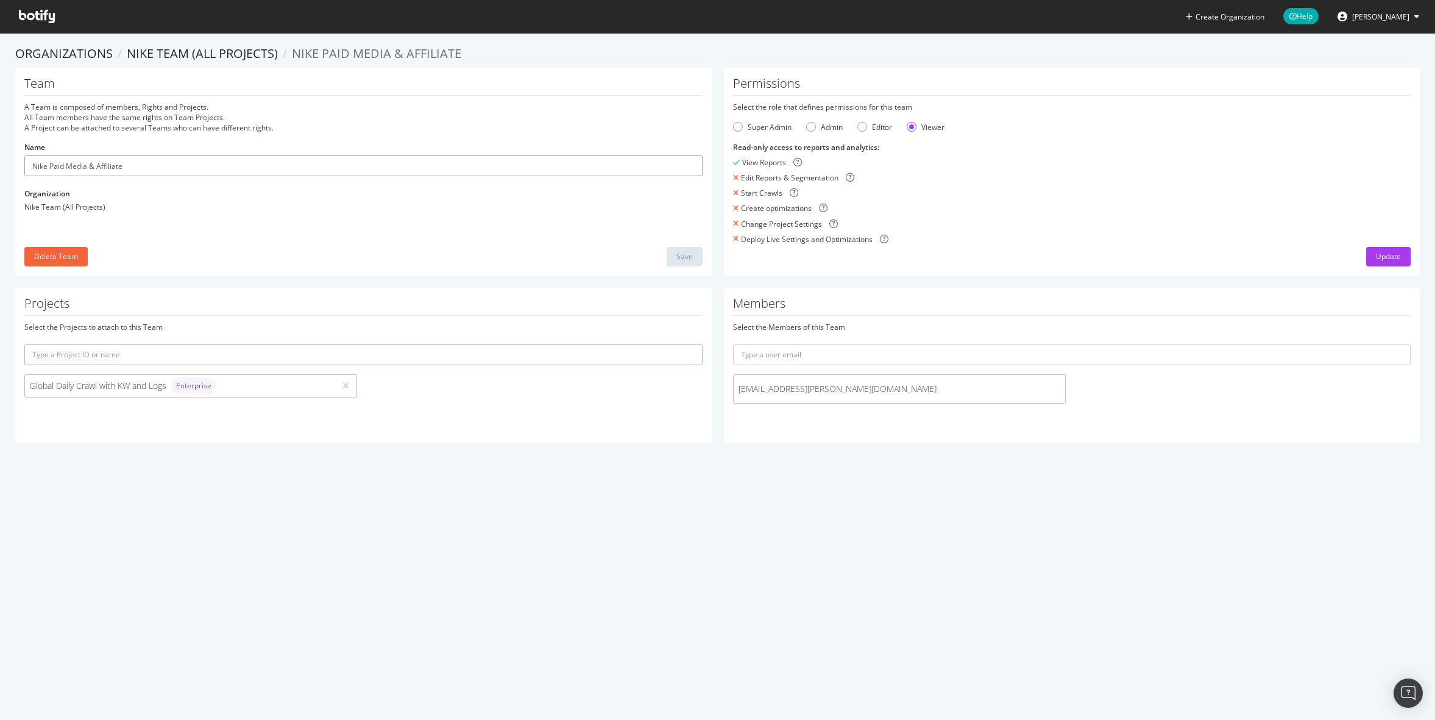
click at [145, 172] on input "Nike Paid Media & Affiliate" at bounding box center [363, 165] width 678 height 21
click at [93, 177] on div "Team A Team is composed of members, Rights and Projects. All Team members have …" at bounding box center [363, 172] width 696 height 208
drag, startPoint x: 49, startPoint y: 167, endPoint x: 21, endPoint y: 165, distance: 28.1
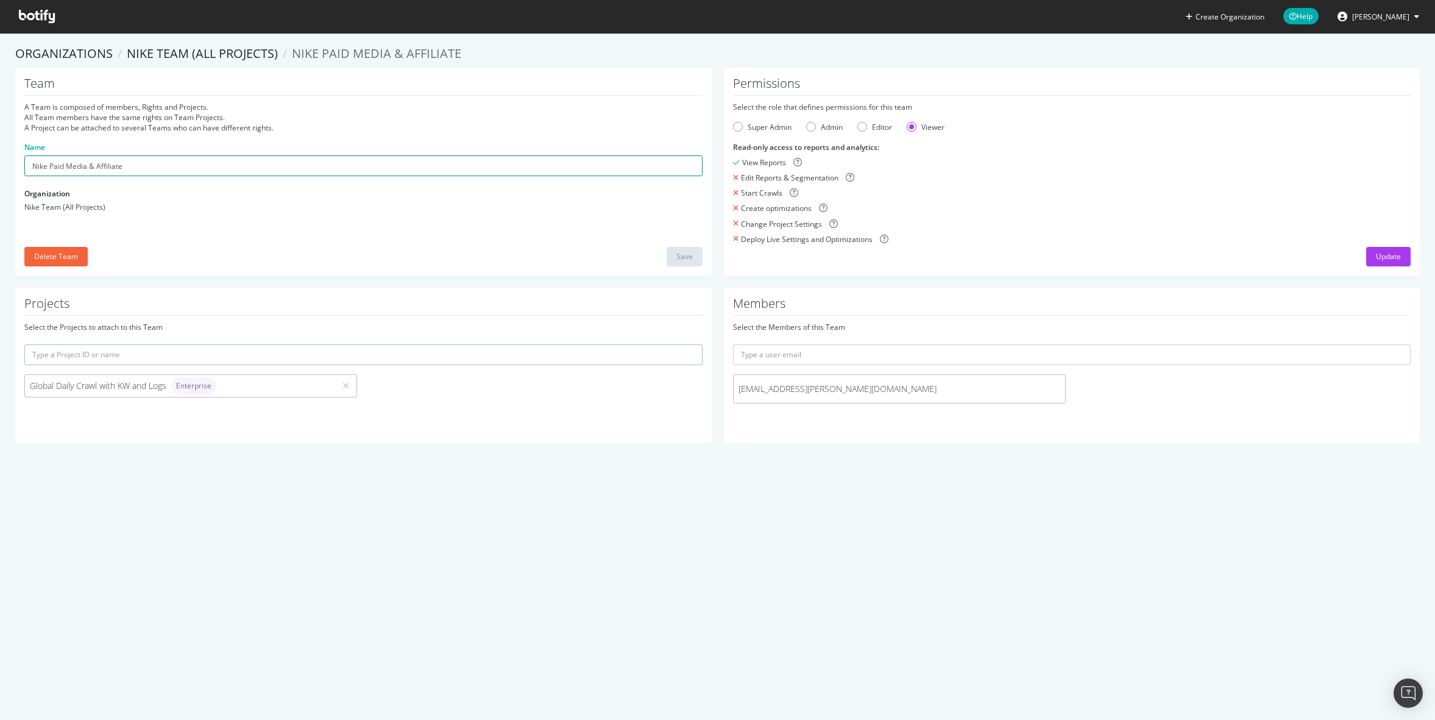
click at [21, 165] on div "Team A Team is composed of members, Rights and Projects. All Team members have …" at bounding box center [363, 172] width 696 height 208
type input "Paid Media & Affiliate"
click at [671, 257] on button "Save" at bounding box center [685, 256] width 36 height 19
